Goal: Communication & Community: Answer question/provide support

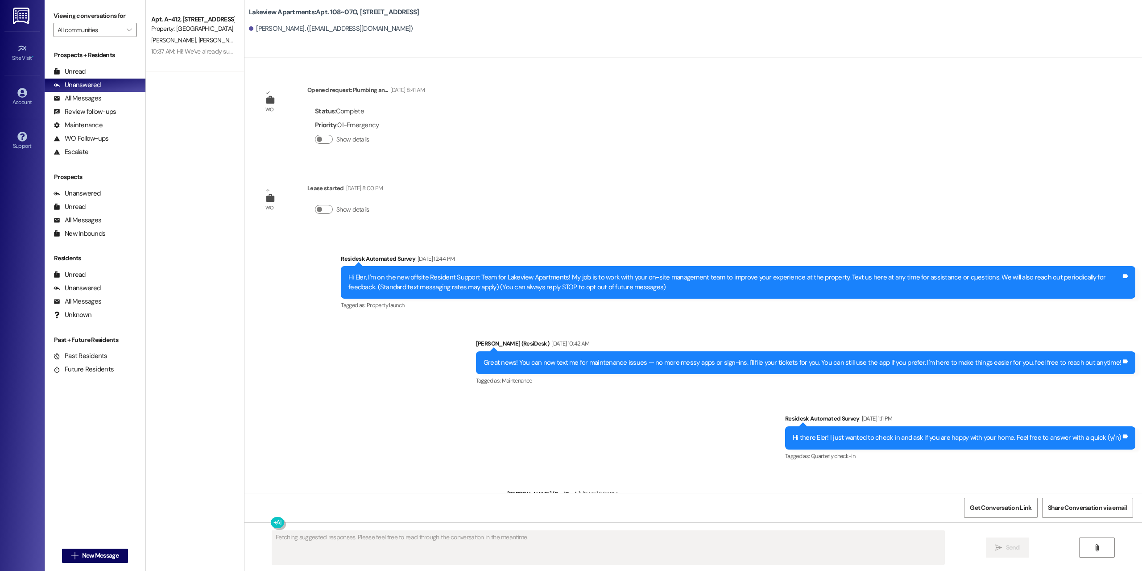
scroll to position [2335, 0]
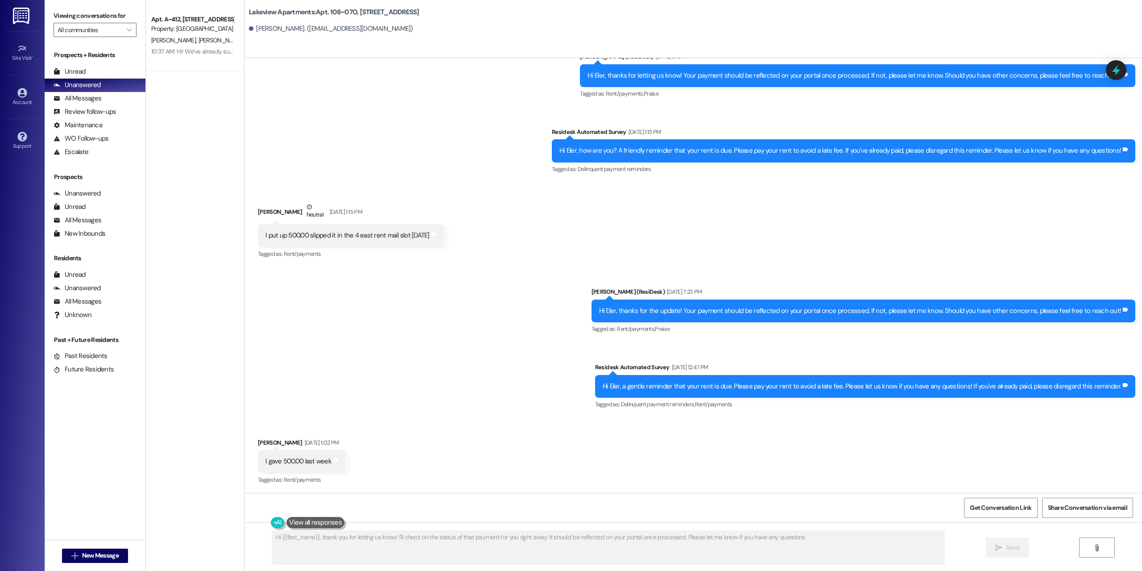
type textarea "Hi {{first_name}}, thank you for letting us know! I'll check on the status of t…"
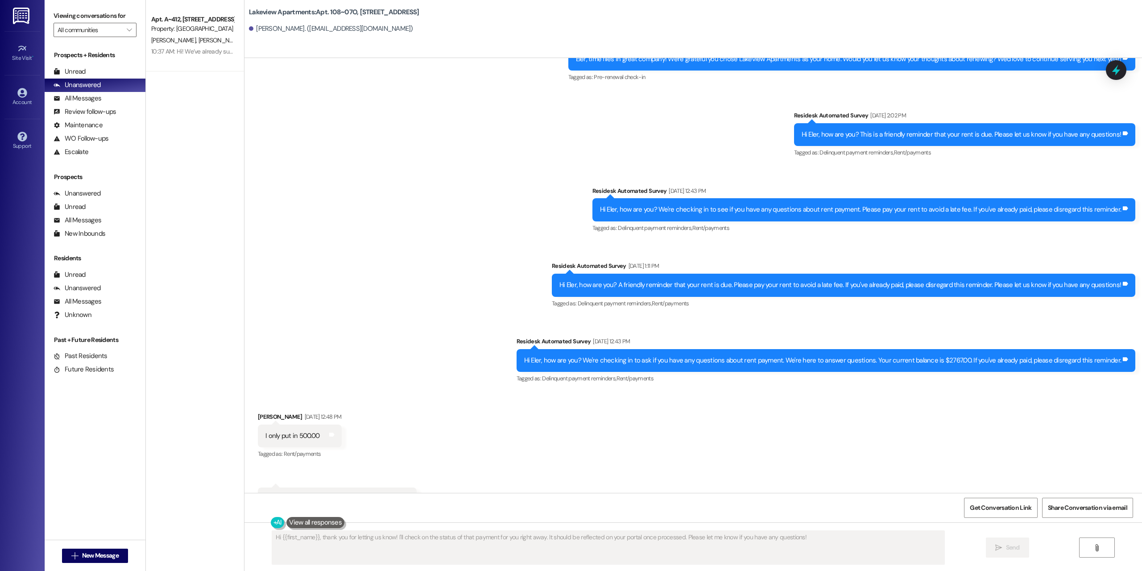
scroll to position [485, 0]
